Goal: Transaction & Acquisition: Purchase product/service

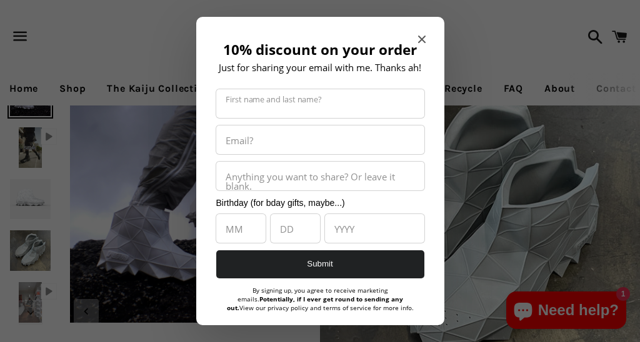
click at [434, 37] on div "10% discount on your order Just for sharing your email with me. Thanks ah! Firs…" at bounding box center [320, 175] width 248 height 317
click at [423, 37] on icon "Close modal" at bounding box center [420, 39] width 7 height 7
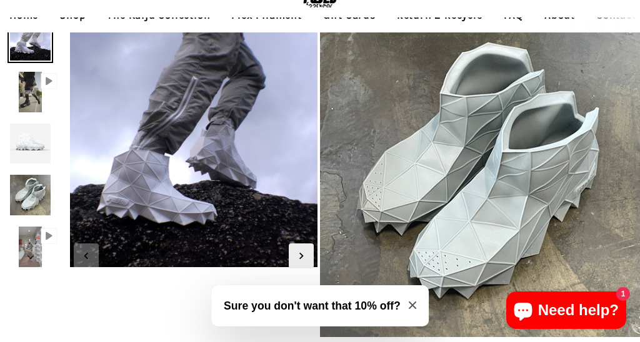
scroll to position [51, 0]
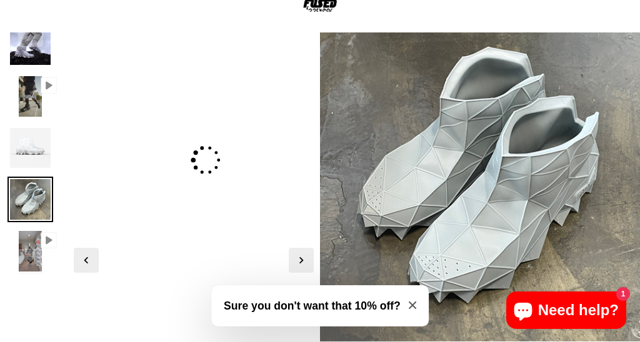
click at [37, 196] on img at bounding box center [30, 200] width 46 height 46
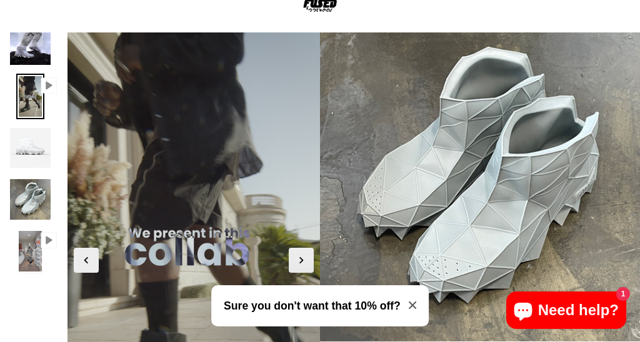
click at [31, 94] on img at bounding box center [30, 97] width 28 height 46
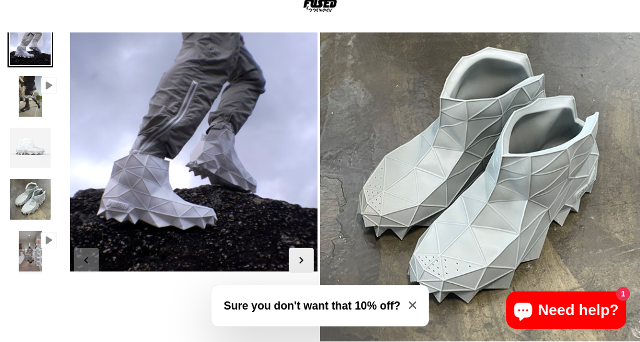
click at [22, 51] on img at bounding box center [30, 45] width 46 height 46
click at [304, 252] on span "Next slide" at bounding box center [301, 260] width 25 height 25
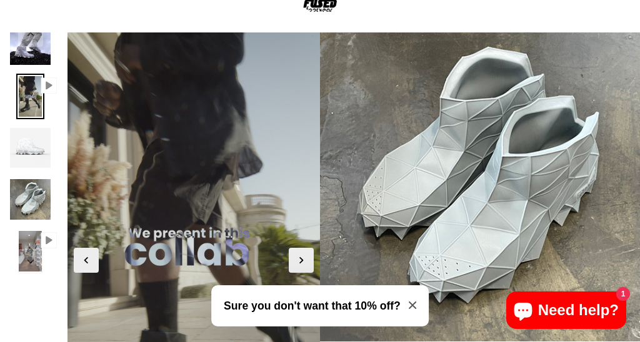
click at [299, 201] on video "Your browser does not support HTML5 video." at bounding box center [193, 246] width 252 height 449
click at [310, 256] on span "Next slide" at bounding box center [301, 260] width 25 height 25
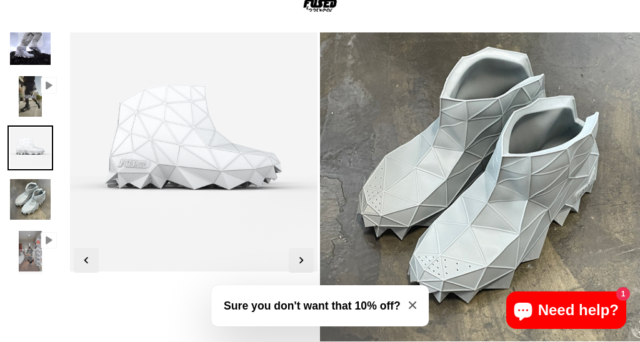
click at [312, 257] on span "Next slide" at bounding box center [301, 260] width 25 height 25
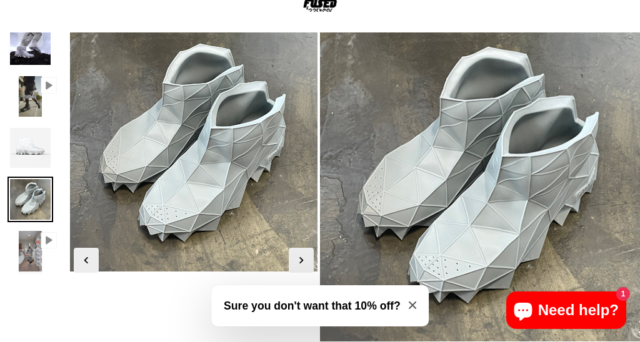
click at [312, 259] on span "Next slide" at bounding box center [301, 260] width 25 height 25
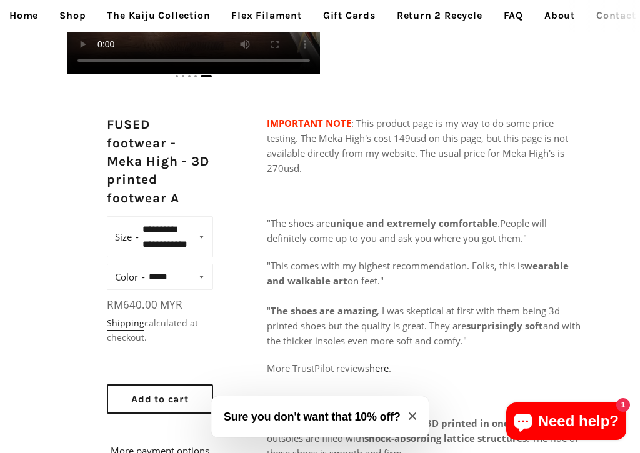
scroll to position [451, 0]
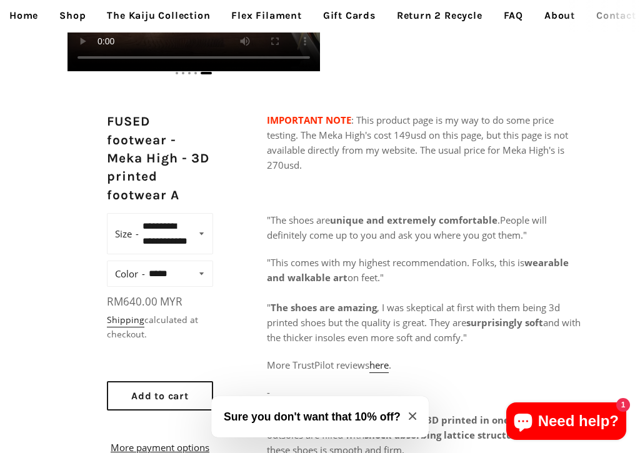
click at [207, 242] on select "**********" at bounding box center [175, 233] width 72 height 32
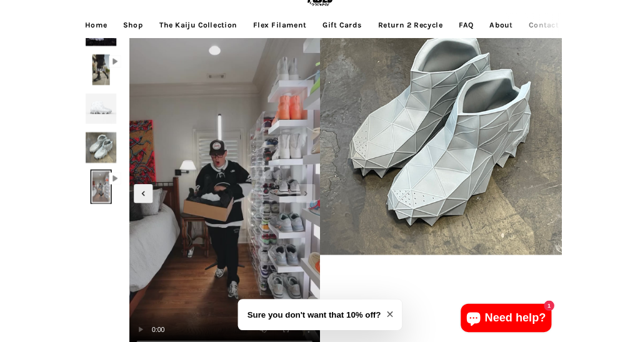
scroll to position [0, 0]
